Goal: Task Accomplishment & Management: Complete application form

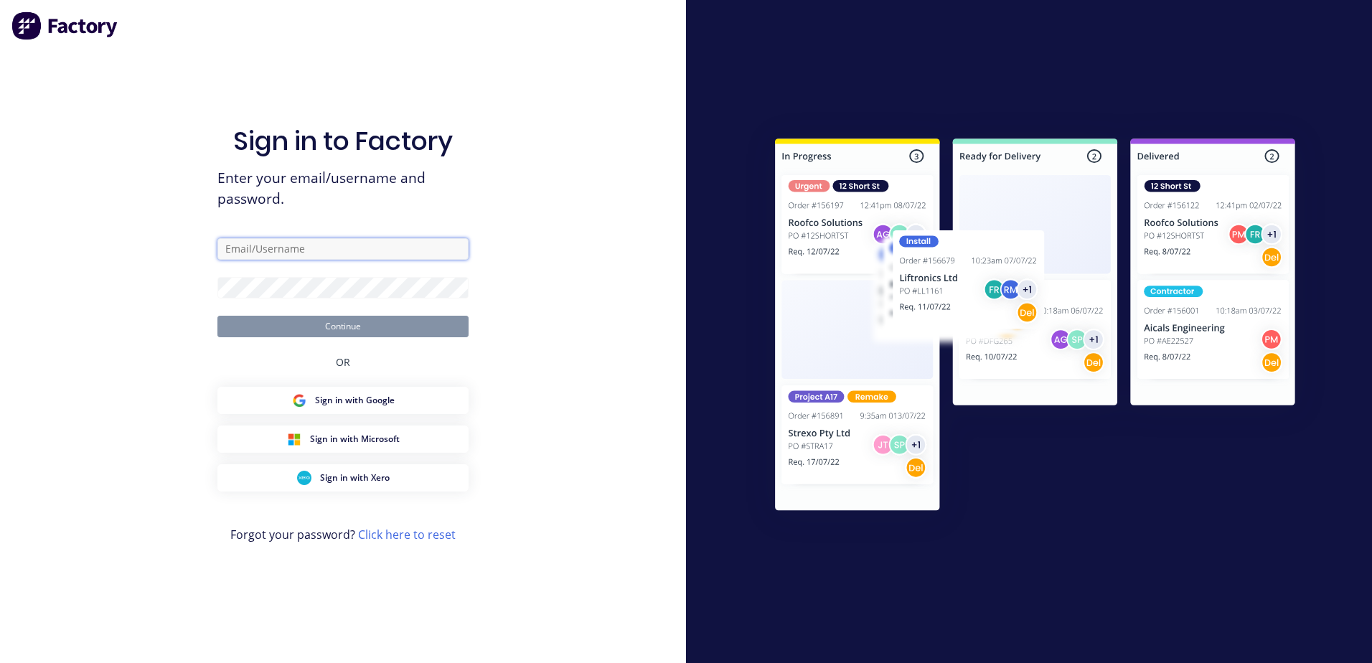
type input "[PERSON_NAME][EMAIL_ADDRESS][DOMAIN_NAME]"
click at [944, 36] on div at bounding box center [1029, 331] width 686 height 663
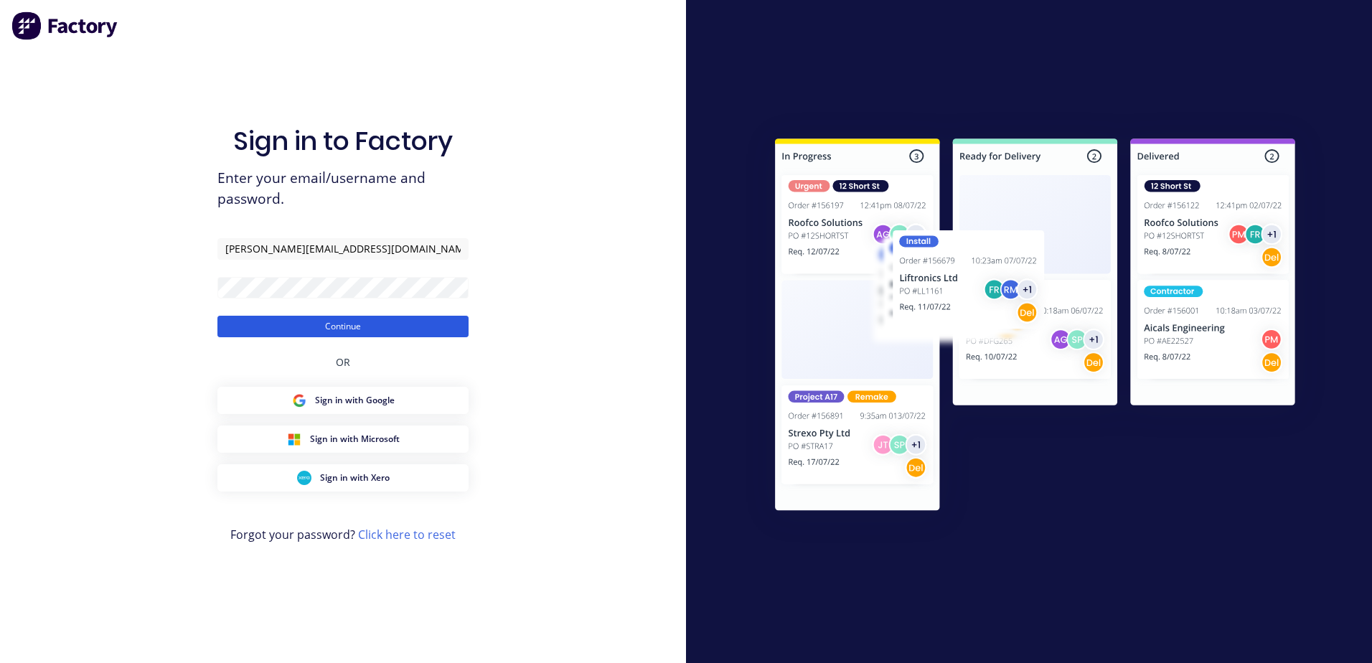
click at [357, 324] on button "Continue" at bounding box center [342, 327] width 251 height 22
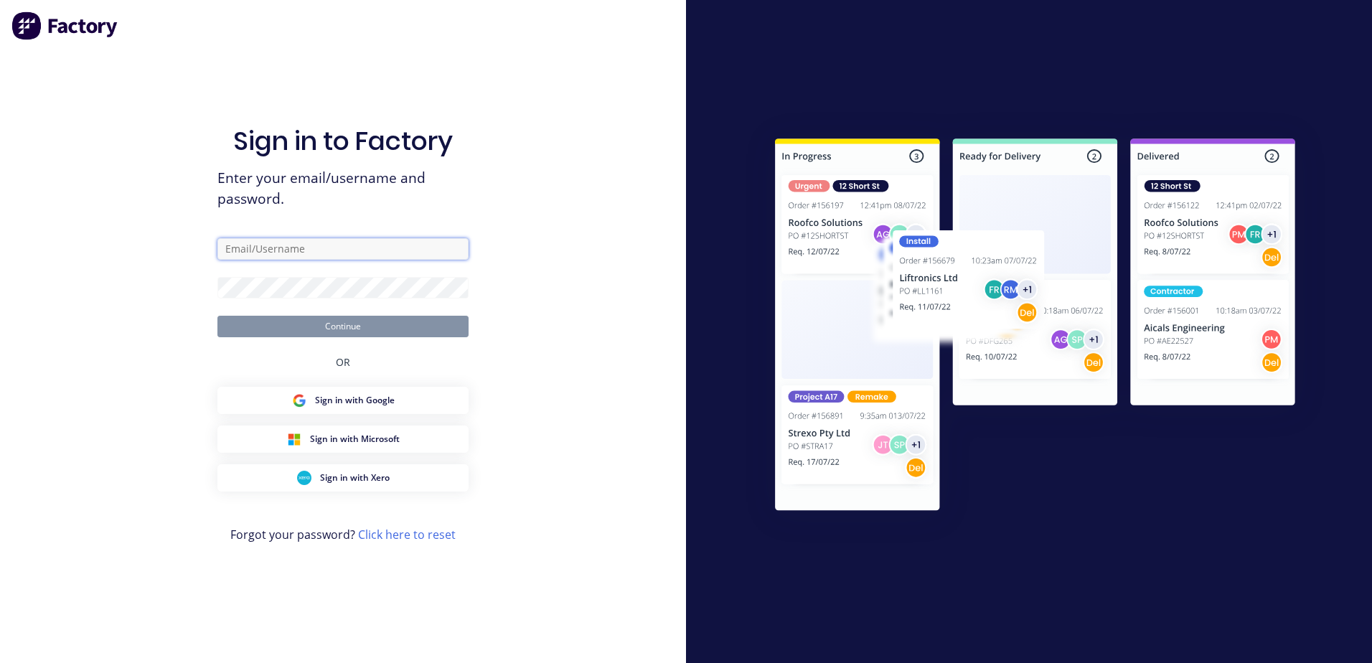
type input "[PERSON_NAME][EMAIL_ADDRESS][DOMAIN_NAME]"
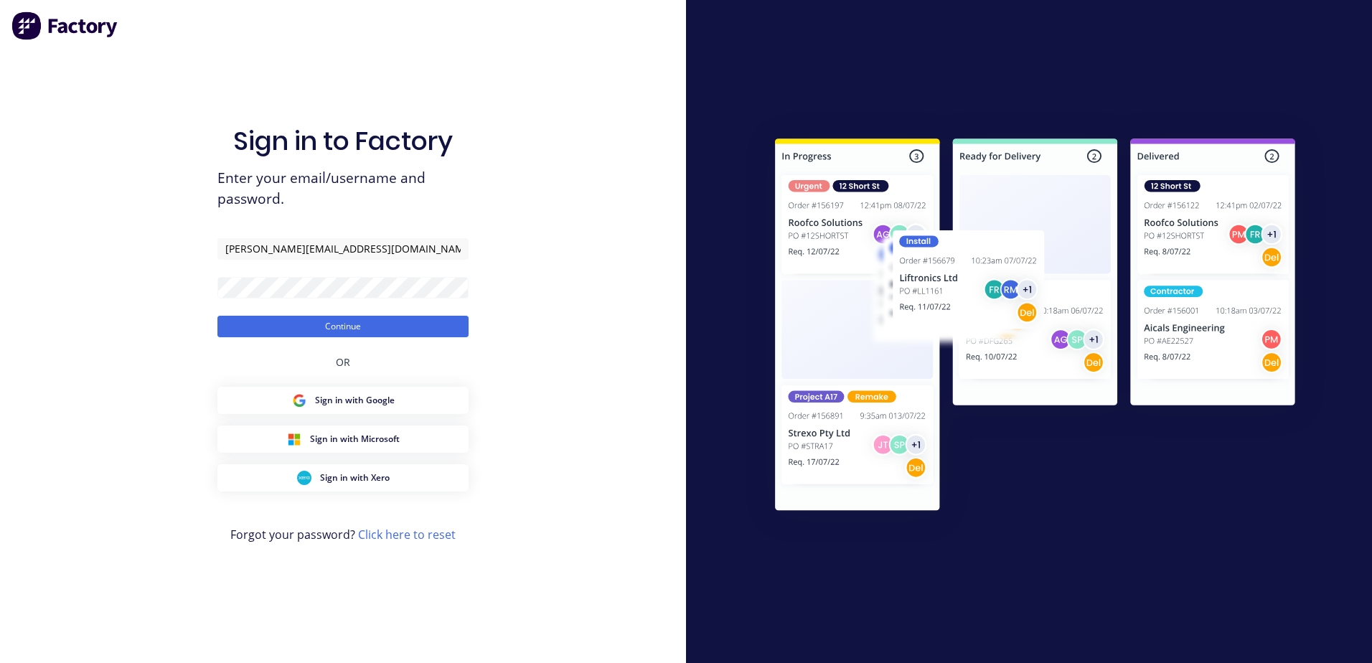
click at [971, 55] on div at bounding box center [1029, 331] width 686 height 663
